Goal: Task Accomplishment & Management: Manage account settings

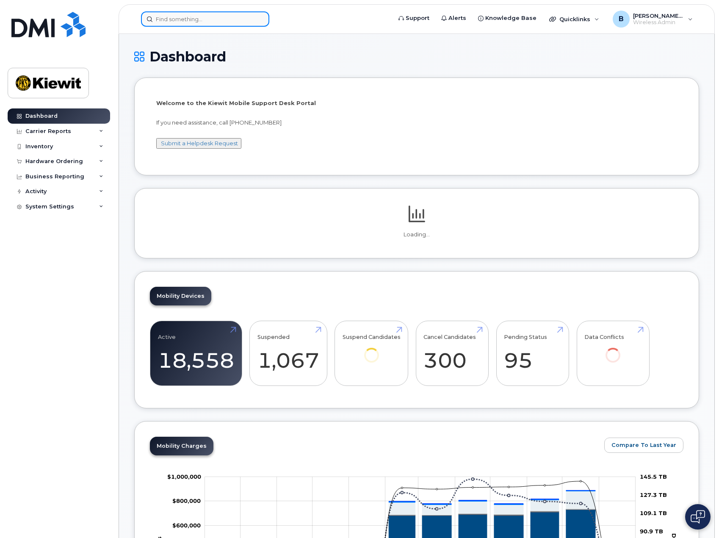
click at [220, 20] on input at bounding box center [205, 18] width 128 height 15
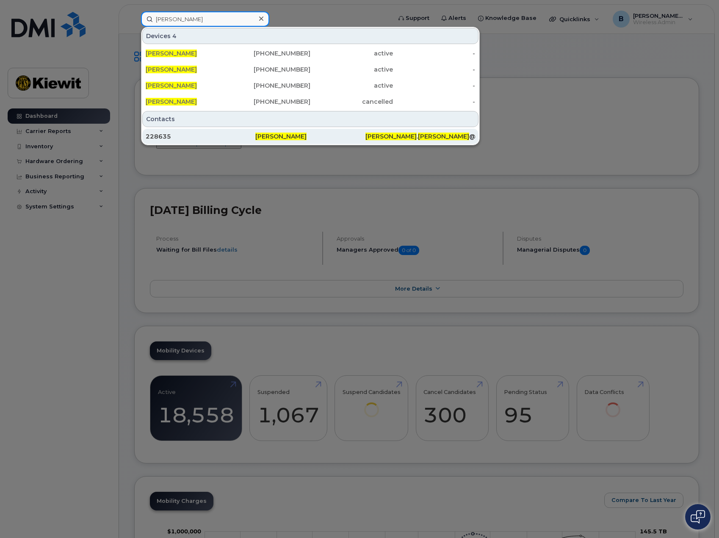
type input "brandi andre"
click at [365, 132] on div "Brandi Andre" at bounding box center [420, 136] width 110 height 15
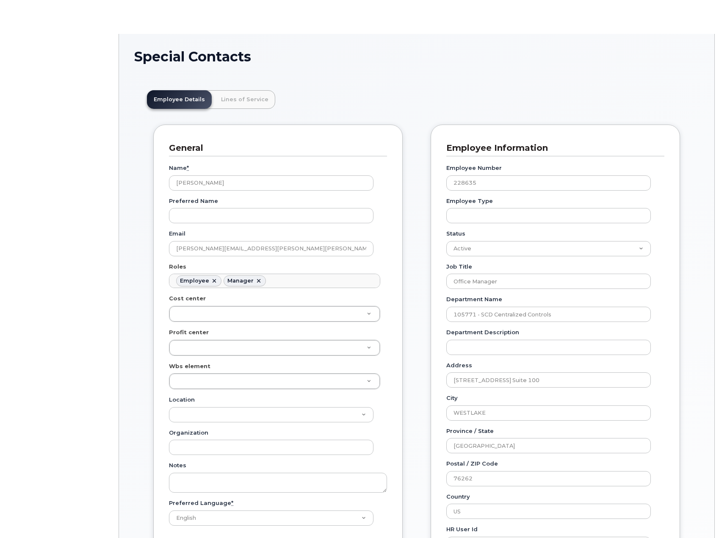
scroll to position [29, 0]
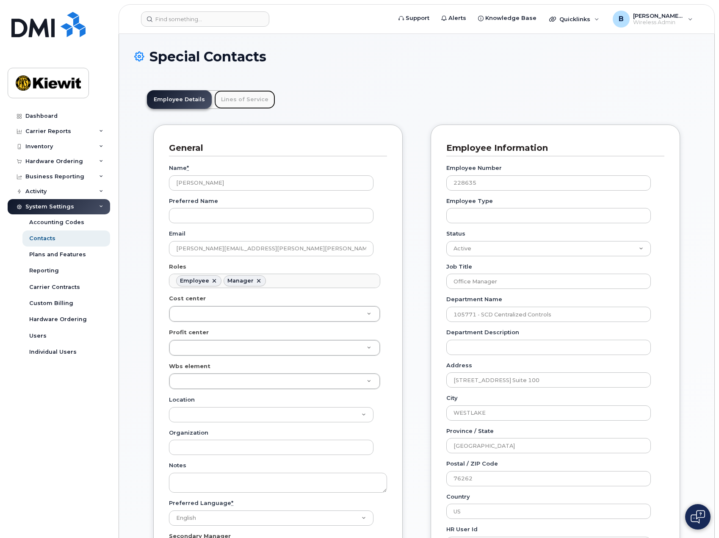
click at [248, 101] on link "Lines of Service" at bounding box center [244, 99] width 61 height 19
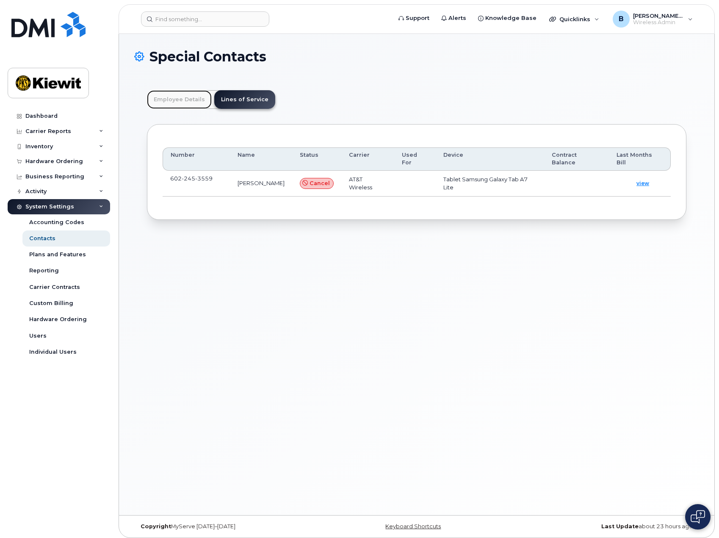
click at [191, 95] on link "Employee Details" at bounding box center [179, 99] width 65 height 19
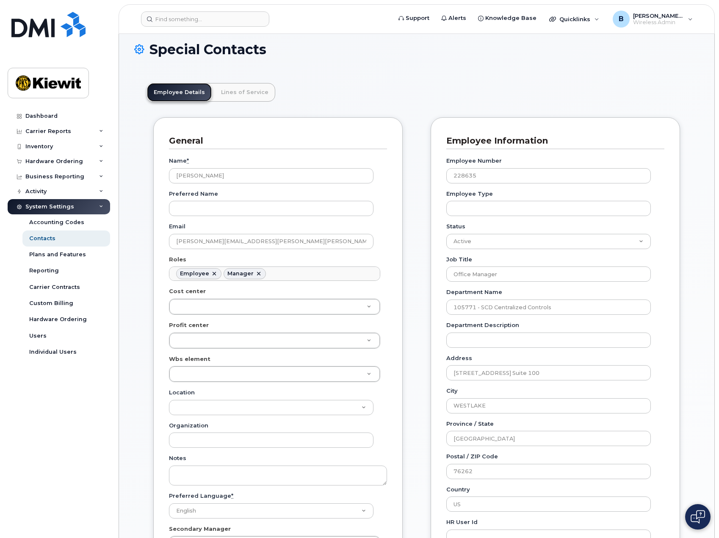
scroll to position [0, 0]
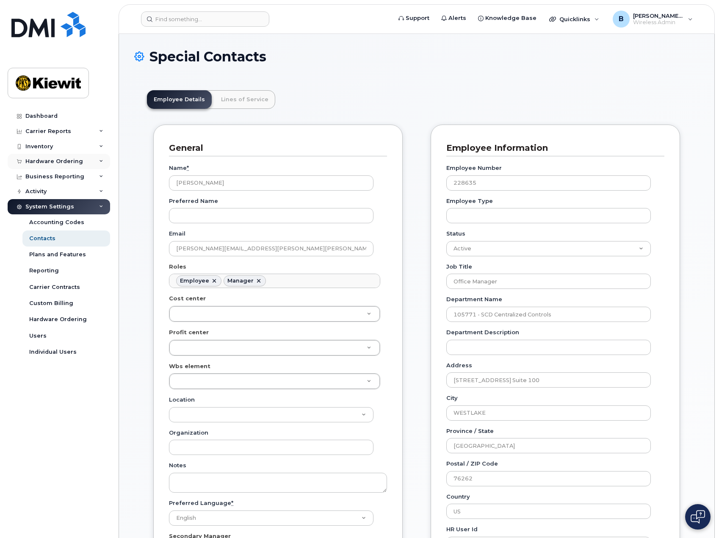
click at [53, 165] on div "Hardware Ordering" at bounding box center [59, 161] width 102 height 15
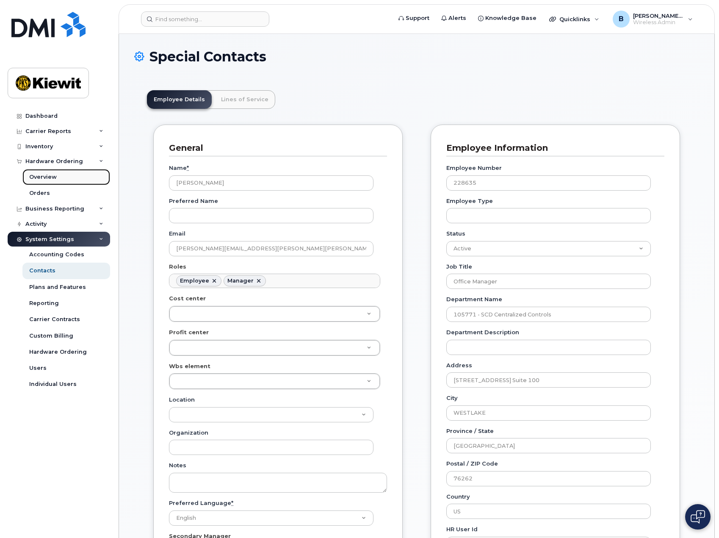
click at [44, 177] on div "Overview" at bounding box center [43, 177] width 28 height 8
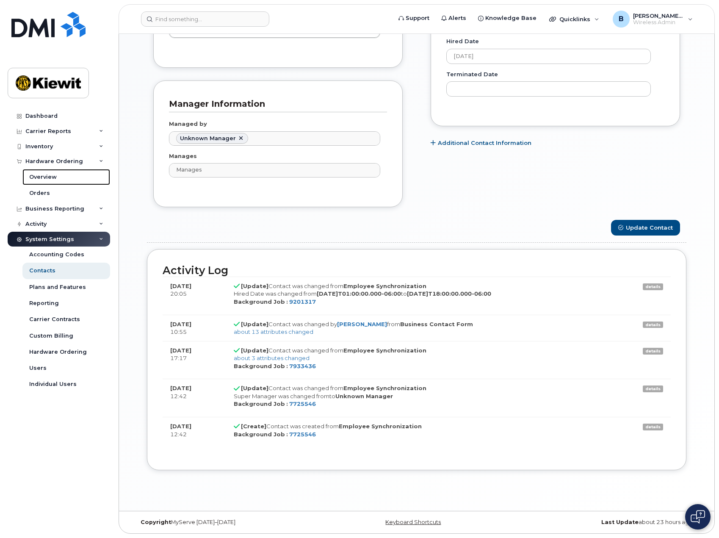
scroll to position [351, 0]
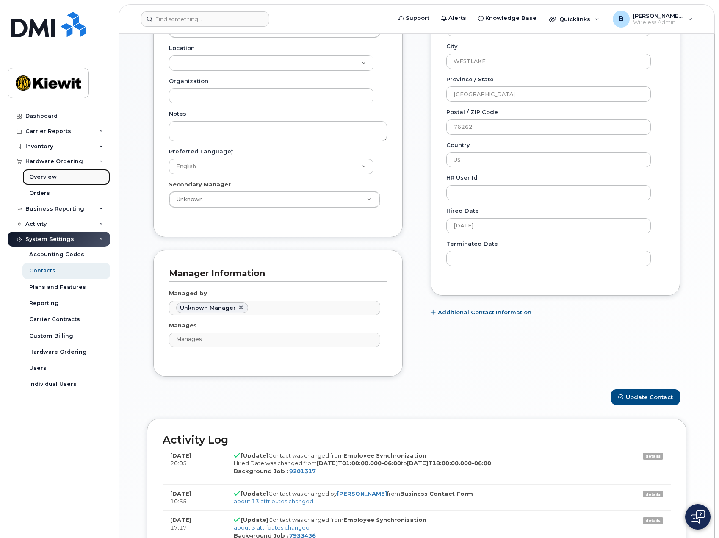
click at [58, 177] on link "Overview" at bounding box center [66, 177] width 88 height 16
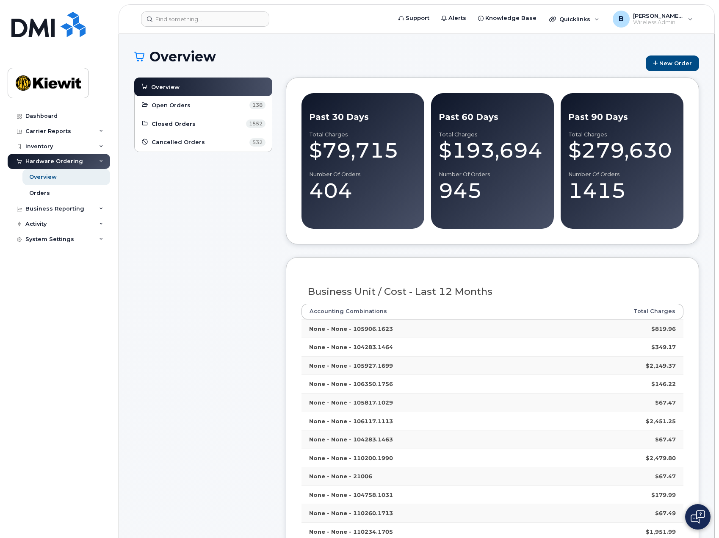
click at [45, 146] on div "Inventory" at bounding box center [39, 146] width 28 height 7
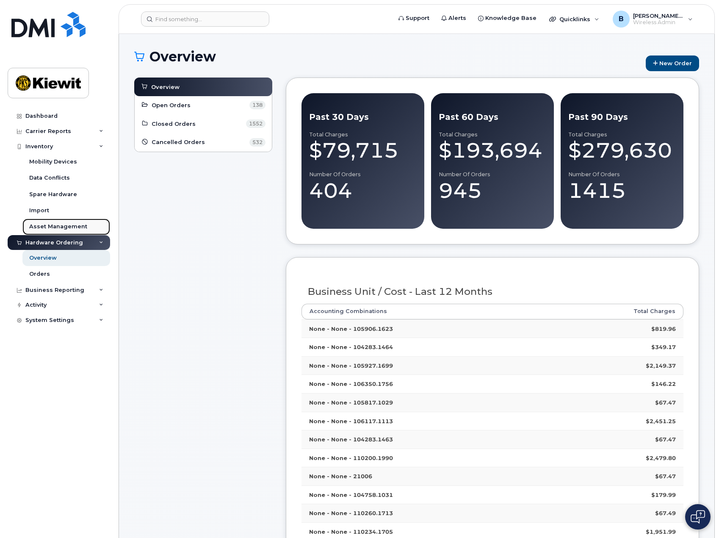
click at [51, 226] on div "Asset Management" at bounding box center [58, 227] width 58 height 8
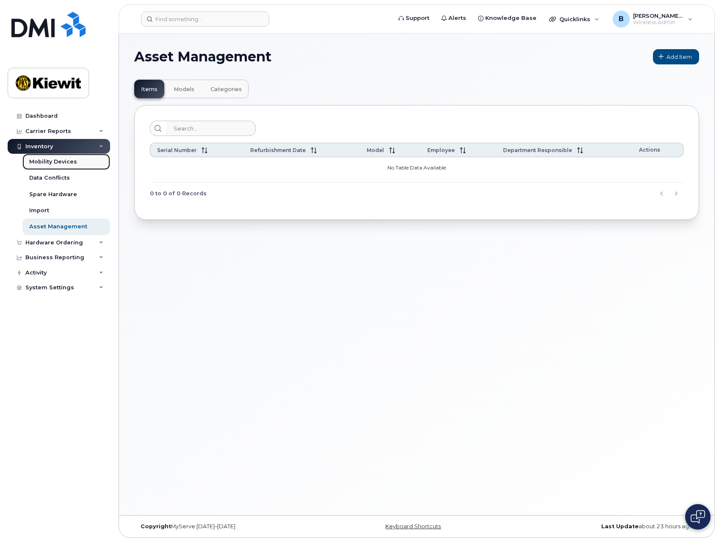
click at [61, 160] on div "Mobility Devices" at bounding box center [53, 162] width 48 height 8
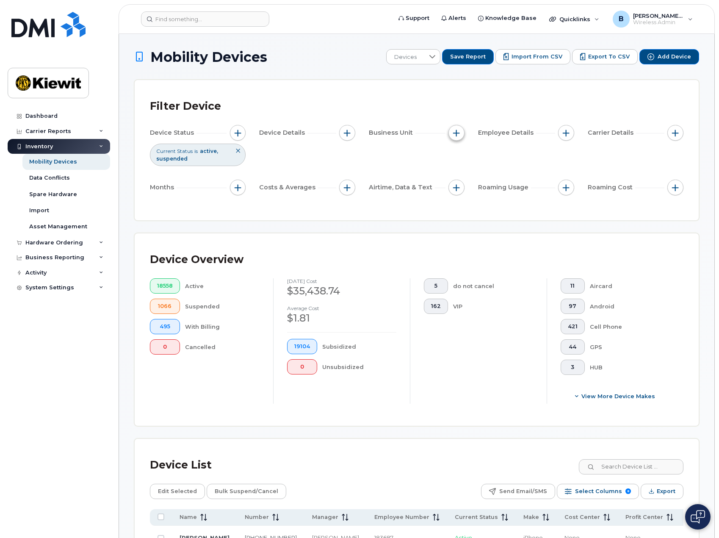
click at [455, 132] on span "button" at bounding box center [456, 133] width 7 height 7
click at [458, 171] on input "Cost Center" at bounding box center [458, 171] width 7 height 7
checkbox input "false"
click at [457, 197] on input "WBS Element" at bounding box center [458, 198] width 7 height 7
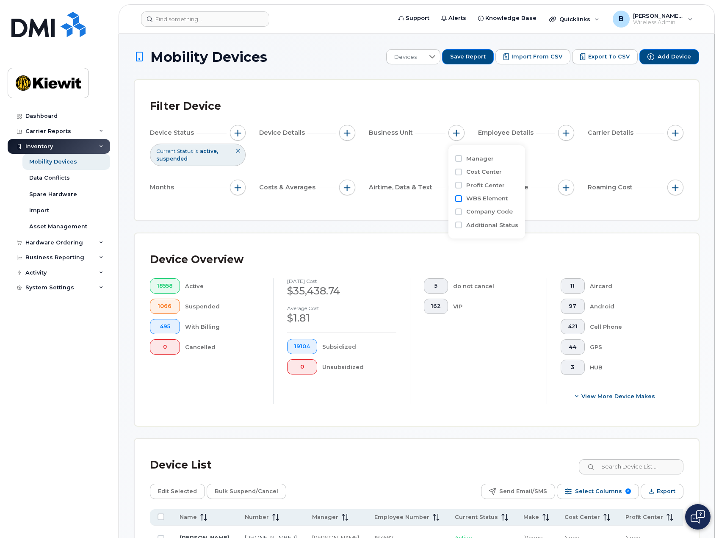
checkbox input "true"
click at [508, 234] on input "text" at bounding box center [512, 234] width 74 height 8
click at [485, 233] on input "1101234.1705" at bounding box center [512, 234] width 74 height 8
type input "110234.1705"
click at [532, 250] on li "1044 - 110234.1705 - Kiewit Infrastr South Co" at bounding box center [546, 252] width 158 height 16
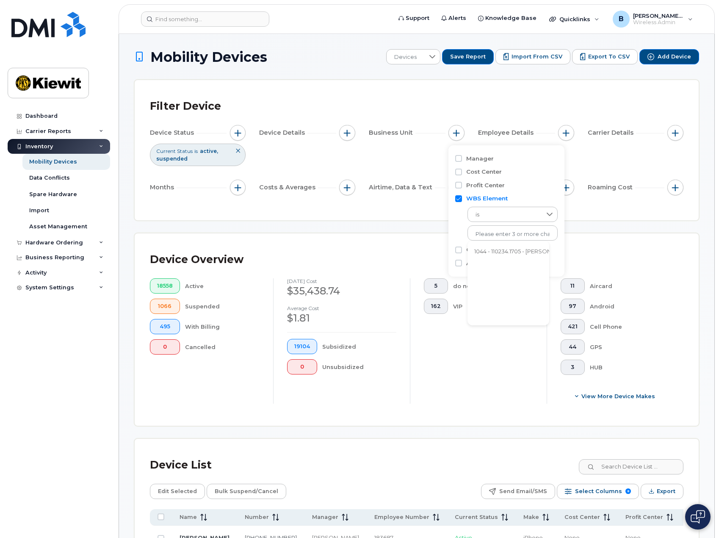
scroll to position [17, 0]
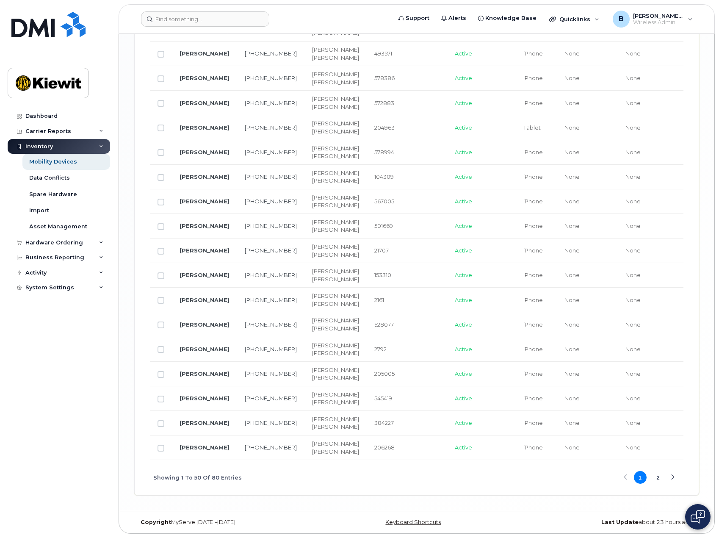
scroll to position [2091, 0]
click at [659, 476] on button "2" at bounding box center [657, 477] width 13 height 13
click at [638, 483] on button "1" at bounding box center [640, 477] width 13 height 13
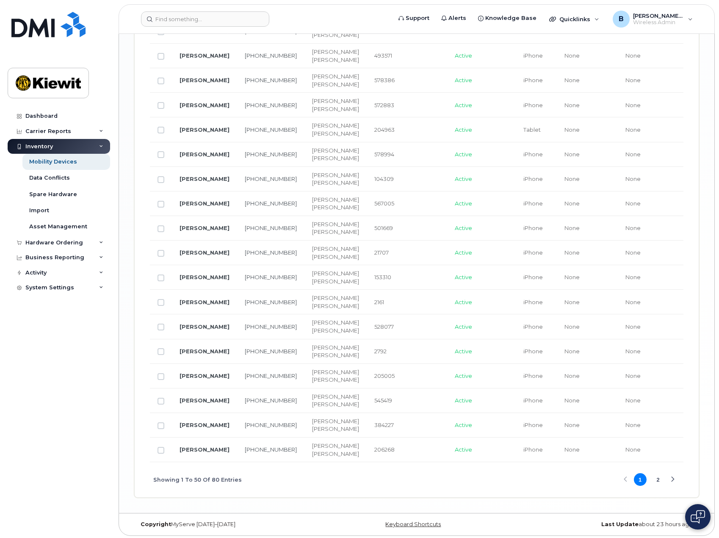
scroll to position [1327, 0]
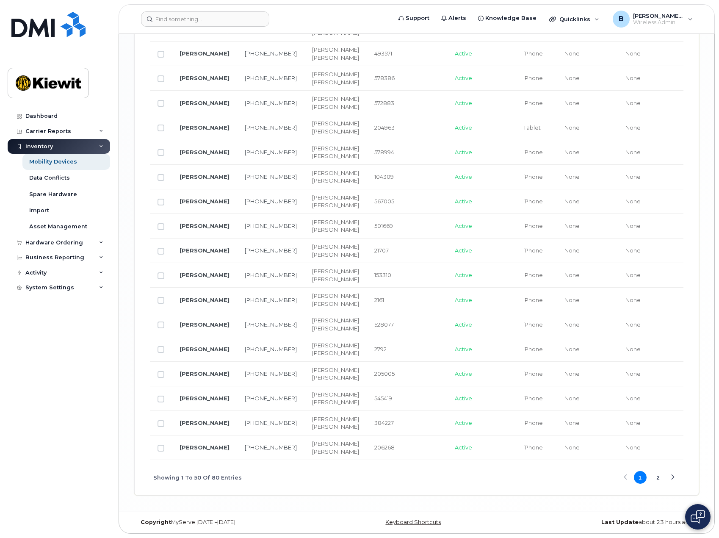
click at [245, 8] on link "682-395-7230" at bounding box center [271, 4] width 52 height 7
click at [101, 242] on icon at bounding box center [101, 242] width 4 height 4
click at [73, 226] on div "Asset Management" at bounding box center [58, 227] width 58 height 8
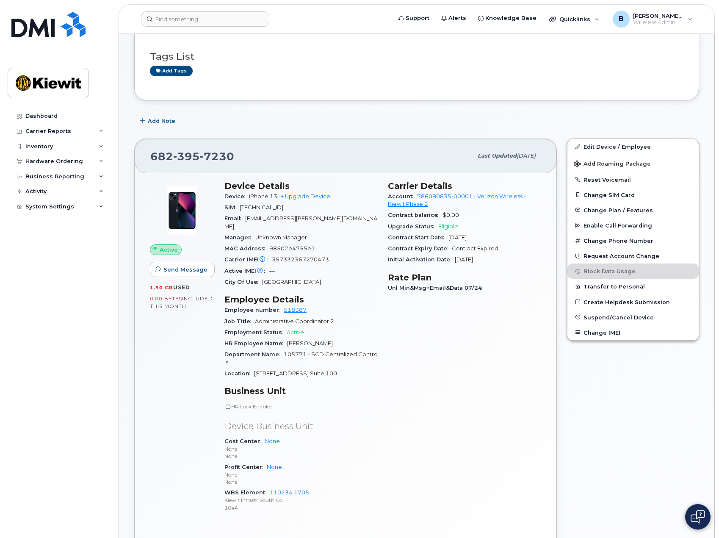
scroll to position [85, 0]
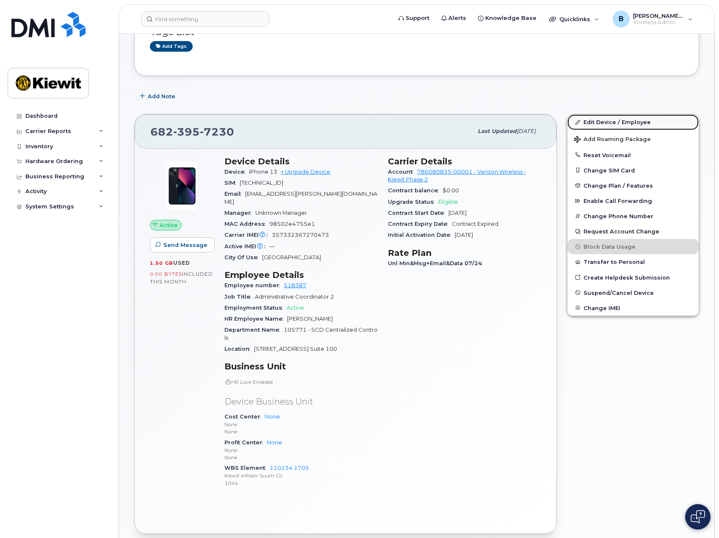
click at [619, 121] on link "Edit Device / Employee" at bounding box center [632, 121] width 131 height 15
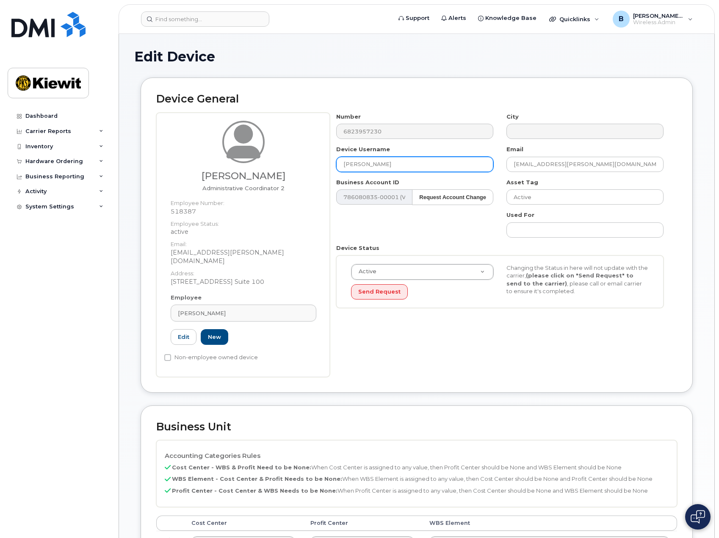
drag, startPoint x: 395, startPoint y: 162, endPoint x: 312, endPoint y: 164, distance: 83.0
click at [312, 164] on div "Alexandria Applegate Administrative Coordinator 2 Employee Number: 518387 Emplo…" at bounding box center [416, 245] width 521 height 264
type input "[PERSON_NAME]"
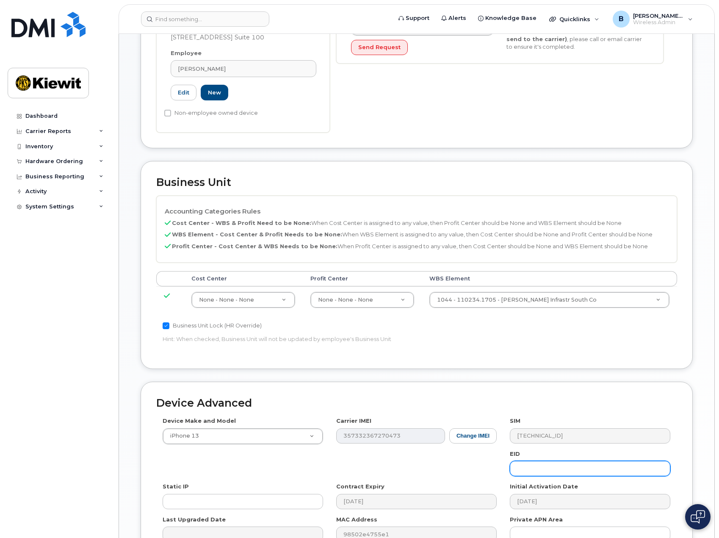
scroll to position [332, 0]
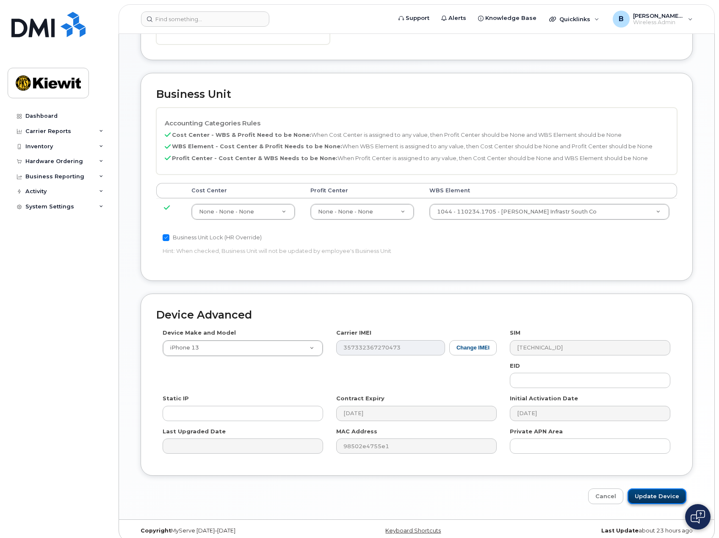
click at [651, 488] on input "Update Device" at bounding box center [656, 496] width 59 height 16
type input "Saving..."
